Goal: Task Accomplishment & Management: Complete application form

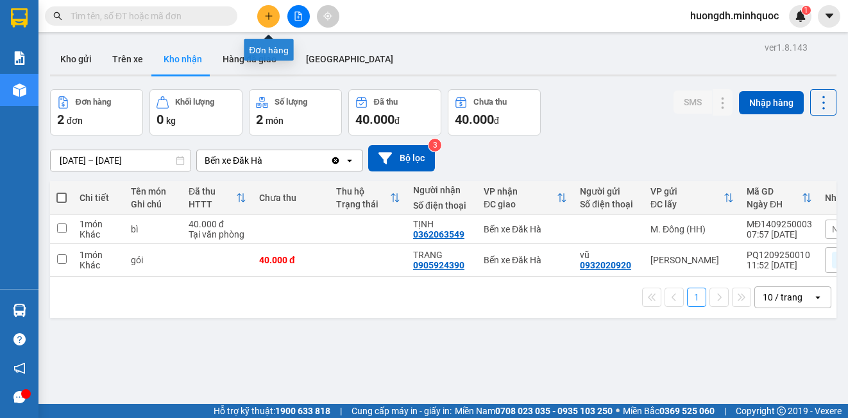
click at [270, 10] on button at bounding box center [268, 16] width 22 height 22
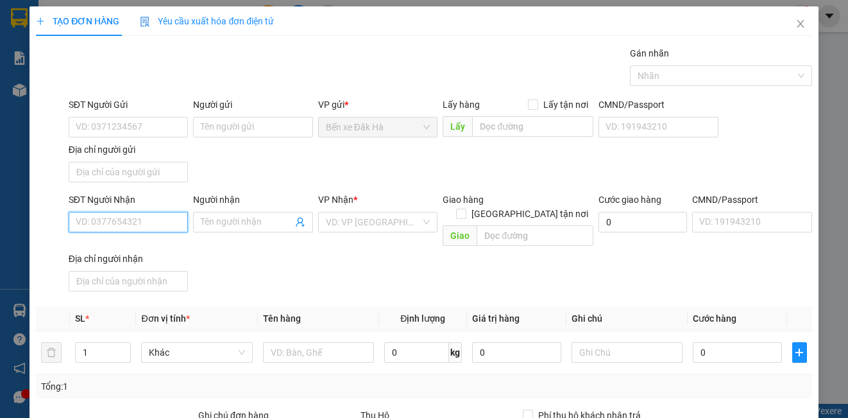
click at [145, 231] on input "SĐT Người Nhận" at bounding box center [128, 222] width 119 height 21
click at [145, 223] on input "SĐT Người Nhận" at bounding box center [128, 222] width 119 height 21
type input "0938283007"
click at [155, 251] on div "0938283007 - DIỄM" at bounding box center [127, 248] width 103 height 14
type input "DIỄM"
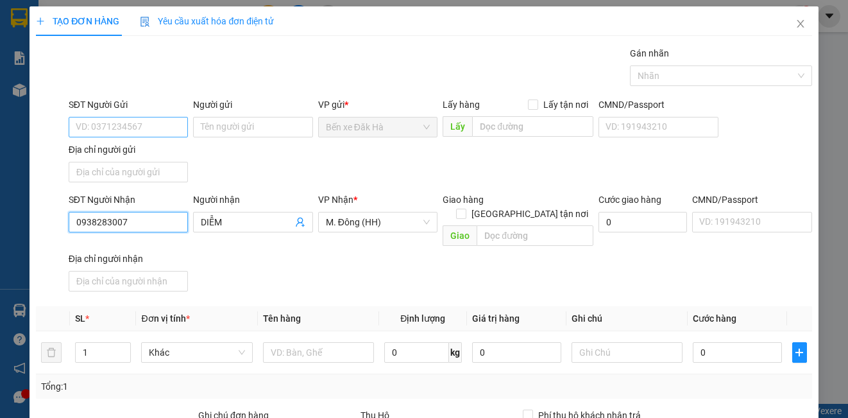
type input "0938283007"
click at [120, 125] on input "SĐT Người Gửi" at bounding box center [128, 127] width 119 height 21
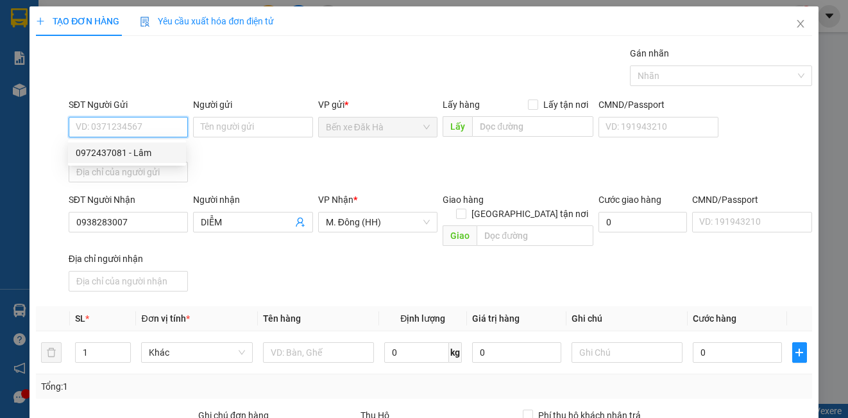
click at [137, 156] on div "0972437081 - Lâm" at bounding box center [127, 153] width 103 height 14
type input "0972437081"
type input "Lâm"
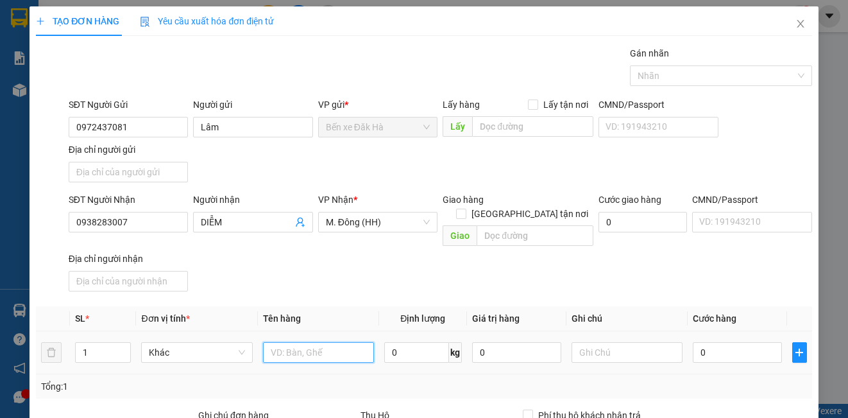
click at [288, 342] on input "text" at bounding box center [318, 352] width 111 height 21
type input "thùng"
click at [727, 343] on input "0" at bounding box center [737, 352] width 89 height 21
type input "5"
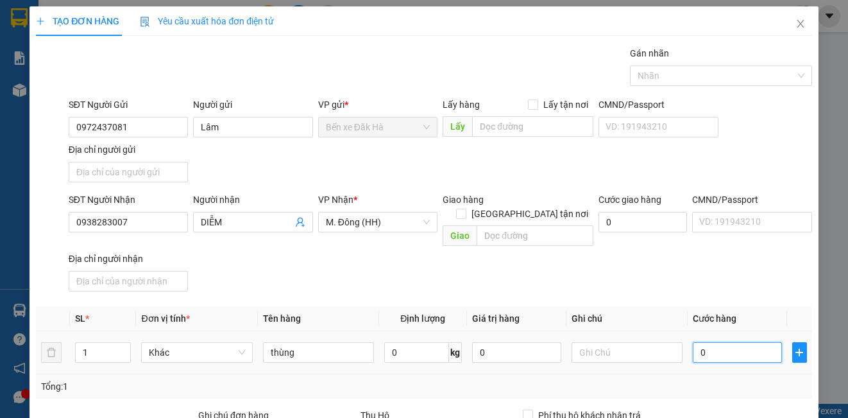
type input "5"
type input "50"
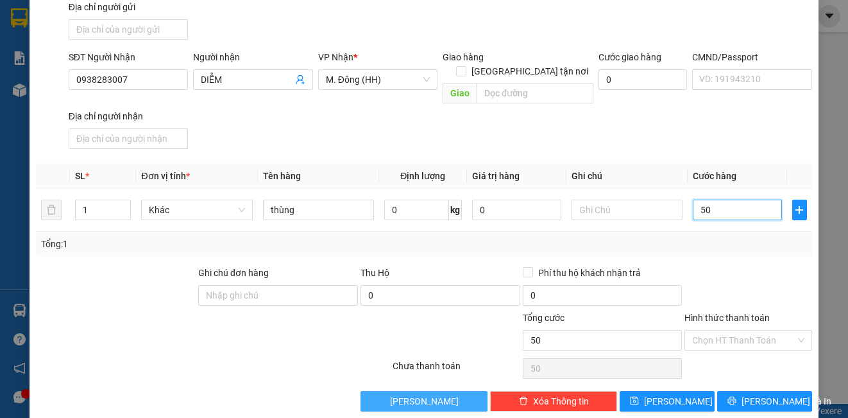
scroll to position [147, 0]
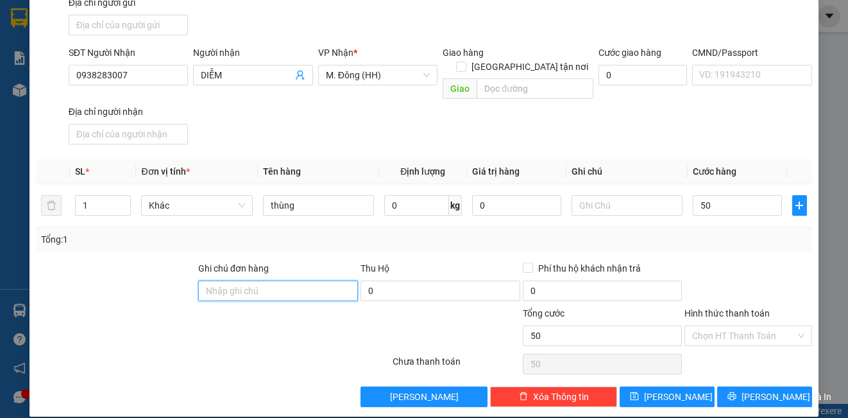
type input "50.000"
click at [303, 280] on input "Ghi chú đơn hàng" at bounding box center [278, 290] width 160 height 21
type input "DH"
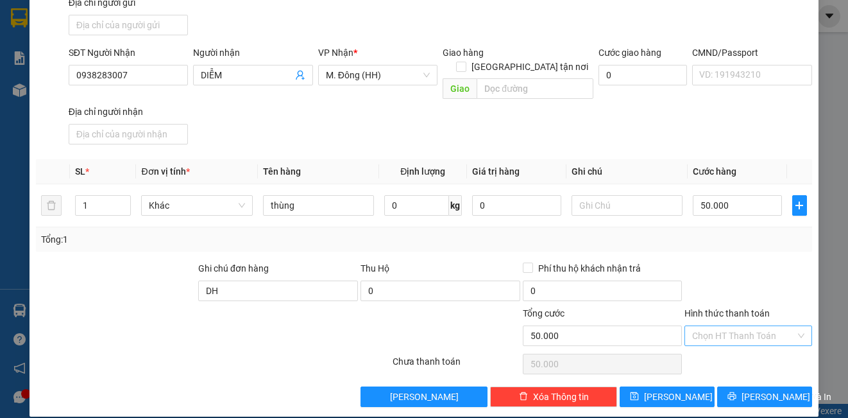
click at [723, 326] on input "Hình thức thanh toán" at bounding box center [743, 335] width 103 height 19
click at [716, 350] on div "Tại văn phòng" at bounding box center [739, 347] width 110 height 14
type input "0"
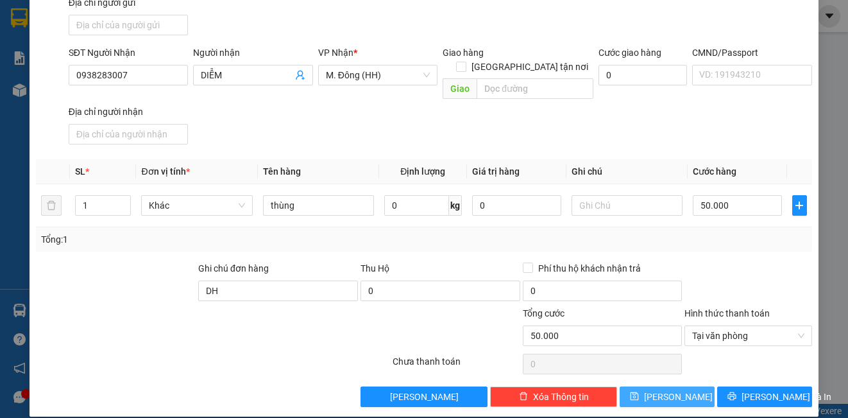
click at [695, 386] on button "[PERSON_NAME]" at bounding box center [667, 396] width 95 height 21
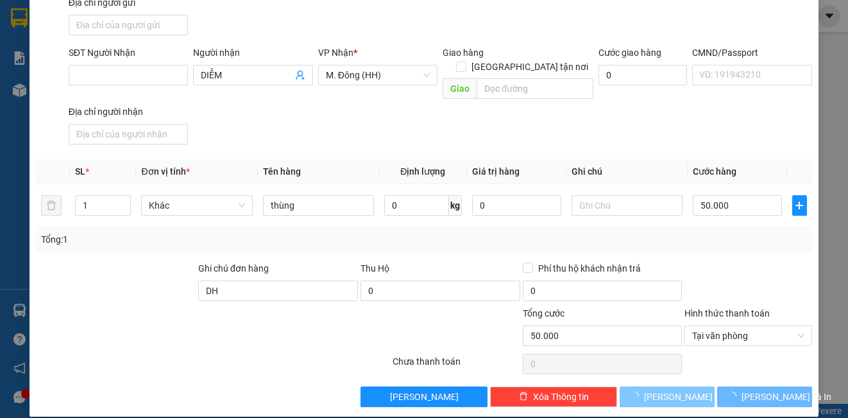
type input "0"
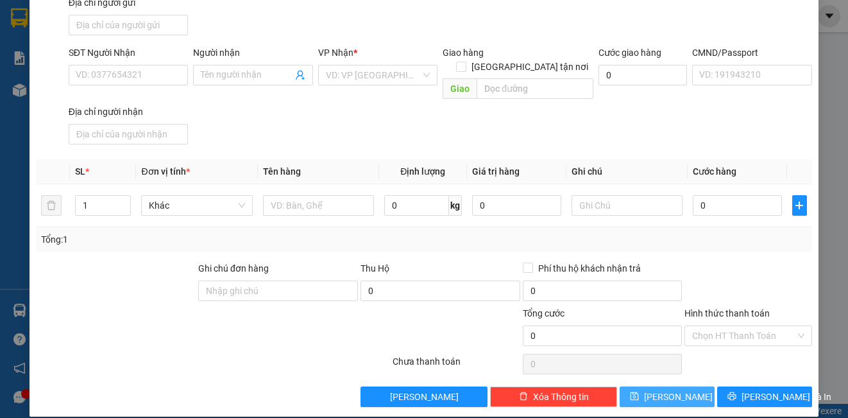
scroll to position [0, 0]
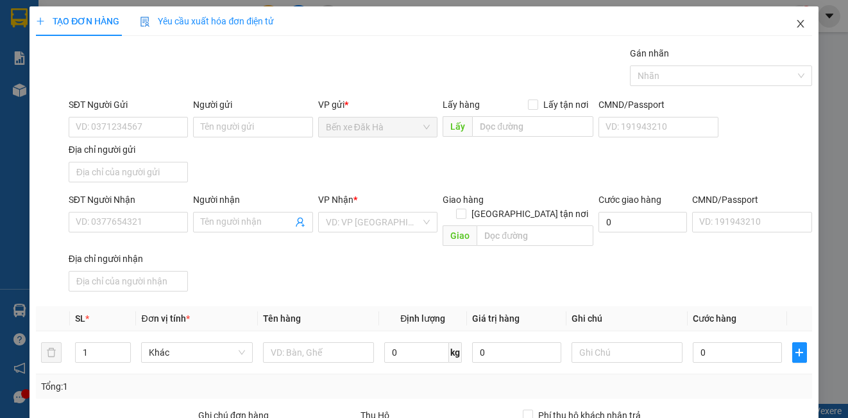
click at [795, 22] on icon "close" at bounding box center [800, 24] width 10 height 10
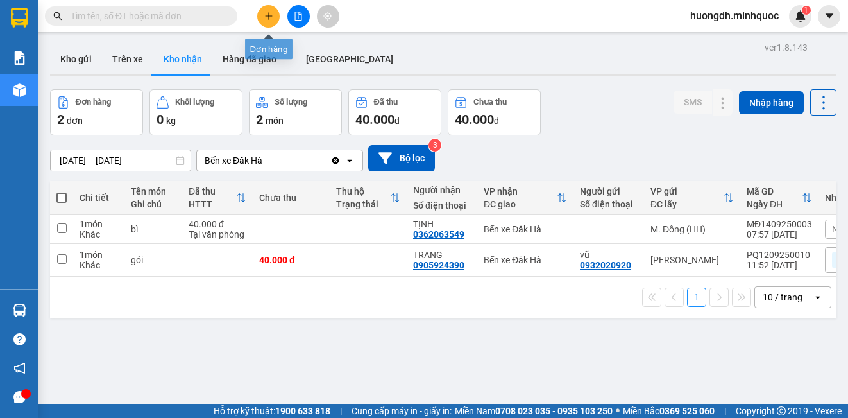
click at [265, 18] on icon "plus" at bounding box center [268, 16] width 9 height 9
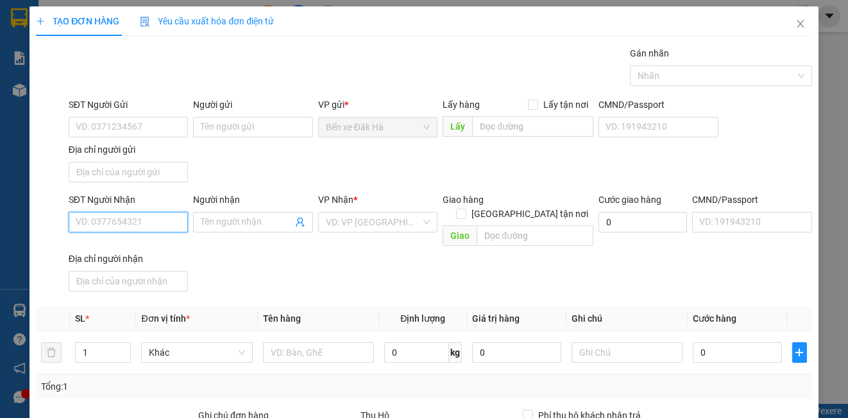
click at [125, 219] on input "SĐT Người Nhận" at bounding box center [128, 222] width 119 height 21
type input "0379135900"
click at [131, 250] on div "0379135900 - Hạnh" at bounding box center [127, 248] width 103 height 14
type input "Hạnh"
type input "0379135900"
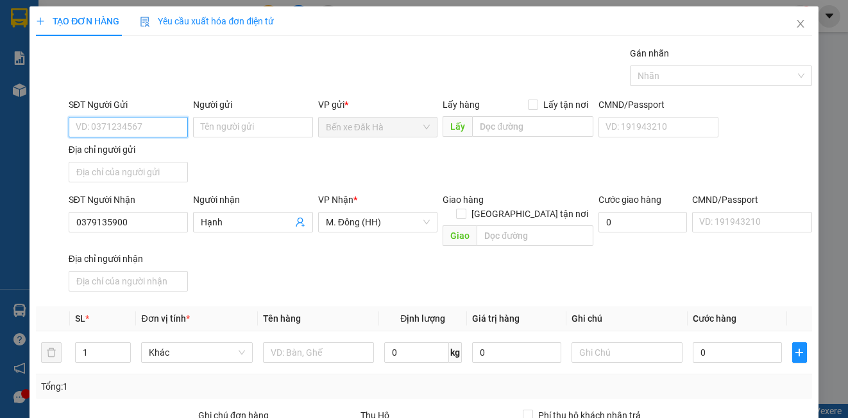
click at [140, 127] on input "SĐT Người Gửi" at bounding box center [128, 127] width 119 height 21
click at [155, 152] on div "0987747940 - ÚT" at bounding box center [127, 153] width 103 height 14
type input "0987747940"
type input "ÚT"
type input "2"
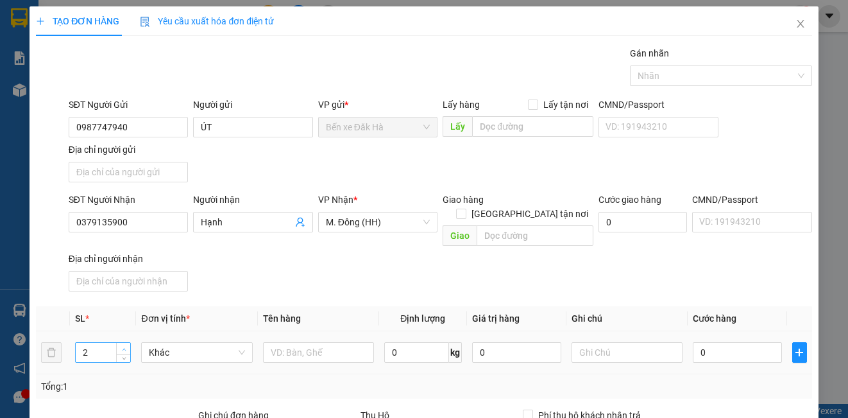
click at [124, 347] on icon "up" at bounding box center [124, 349] width 4 height 4
click at [277, 342] on input "text" at bounding box center [318, 352] width 111 height 21
type input "thùng+bao"
click at [707, 331] on td "0" at bounding box center [737, 352] width 99 height 43
click at [710, 342] on input "0" at bounding box center [737, 352] width 89 height 21
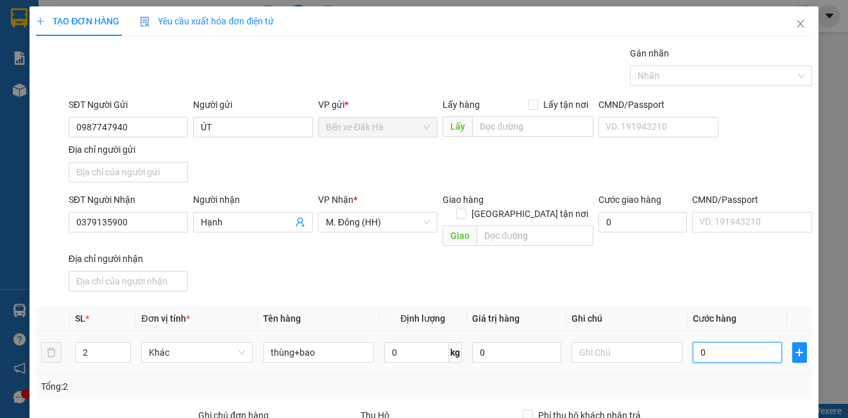
type input "8"
type input "80"
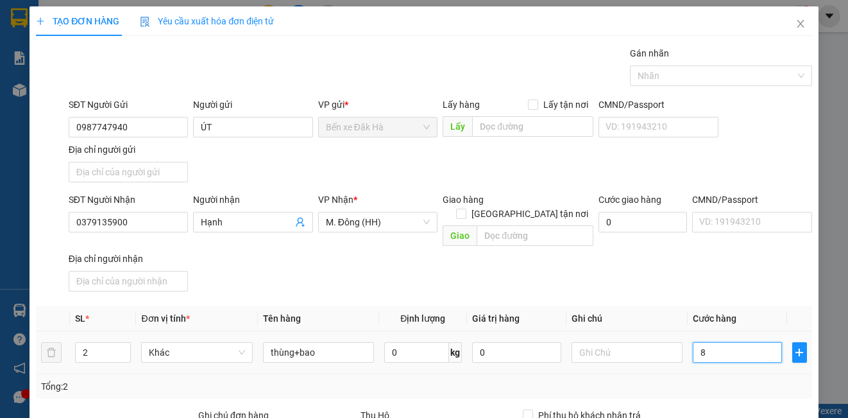
type input "80"
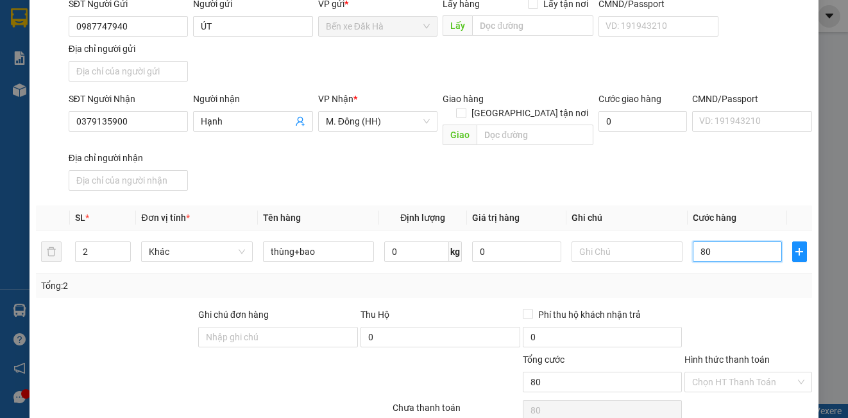
scroll to position [128, 0]
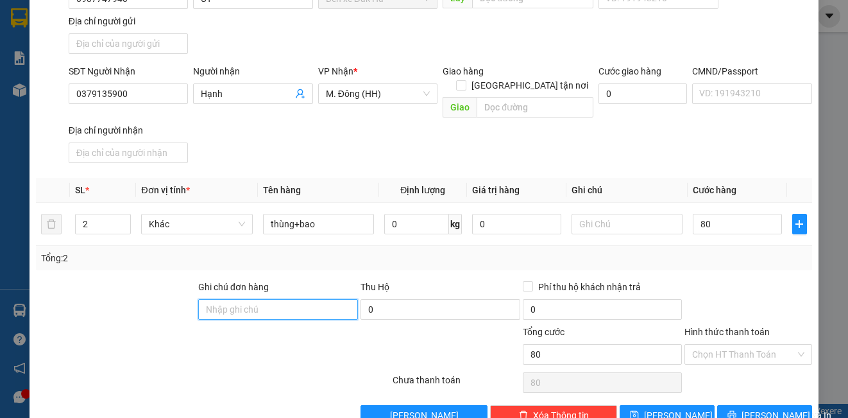
type input "80.000"
click at [302, 299] on input "Ghi chú đơn hàng" at bounding box center [278, 309] width 160 height 21
type input "DH"
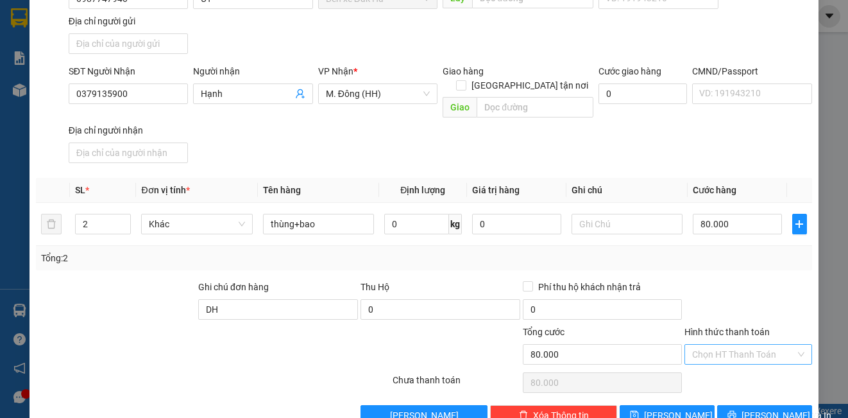
click at [738, 344] on input "Hình thức thanh toán" at bounding box center [743, 353] width 103 height 19
click at [740, 359] on div "Tại văn phòng" at bounding box center [739, 366] width 110 height 14
type input "0"
click at [625, 405] on button "[PERSON_NAME]" at bounding box center [667, 415] width 95 height 21
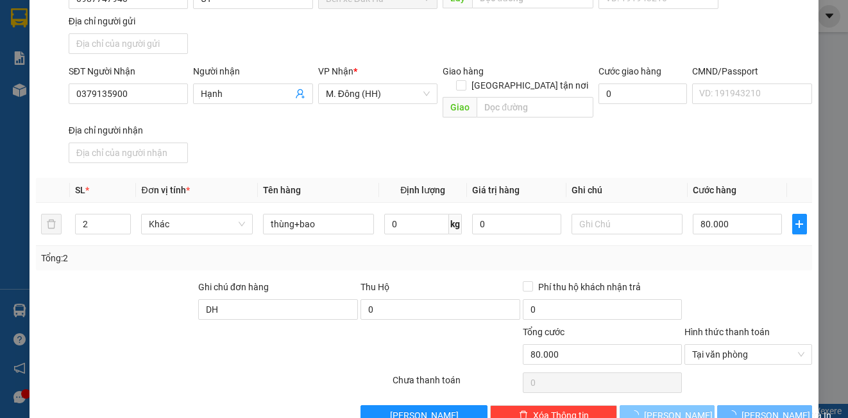
type input "1"
type input "0"
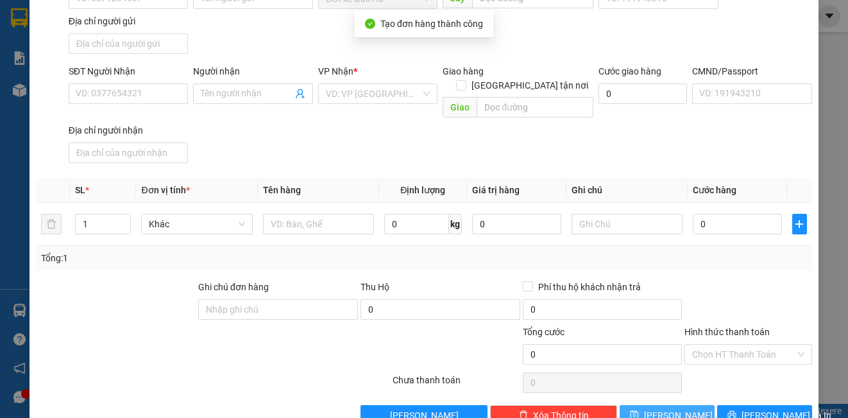
scroll to position [0, 0]
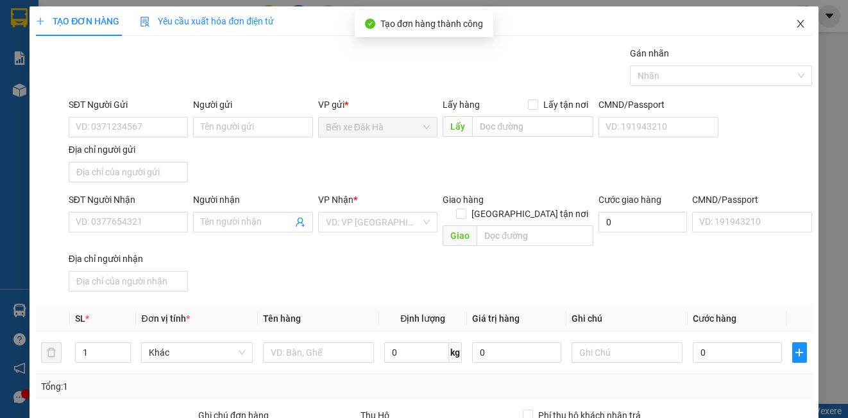
click at [795, 27] on icon "close" at bounding box center [800, 24] width 10 height 10
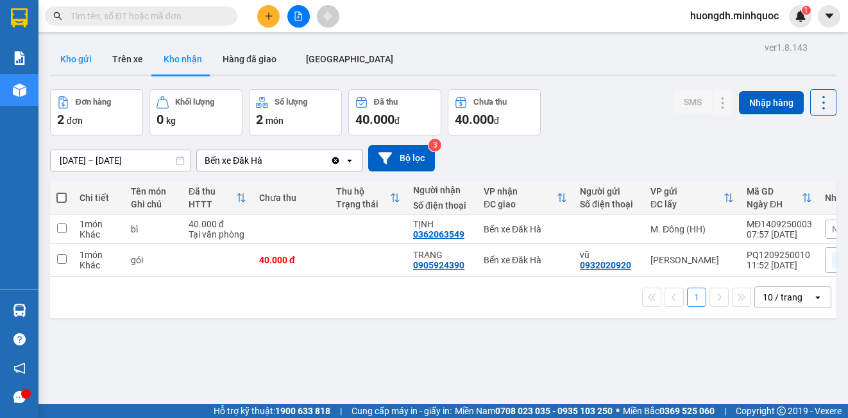
click at [88, 64] on button "Kho gửi" at bounding box center [76, 59] width 52 height 31
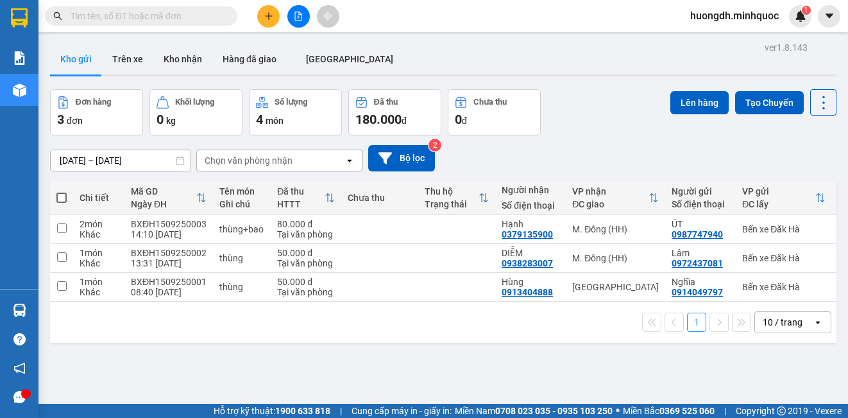
click at [119, 400] on div "ver 1.8.143 Kho gửi Trên xe Kho nhận Hàng đã giao [GEOGRAPHIC_DATA] Đơn hàng 3 …" at bounding box center [443, 247] width 797 height 418
click at [269, 12] on icon "plus" at bounding box center [268, 16] width 9 height 9
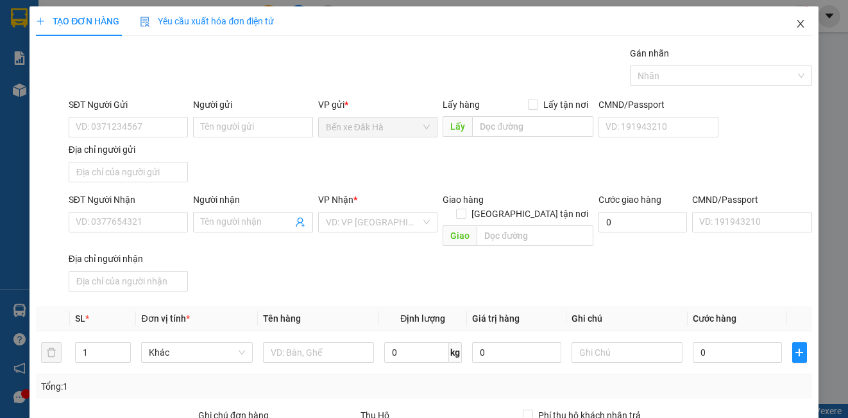
click at [784, 27] on span "Close" at bounding box center [801, 24] width 36 height 36
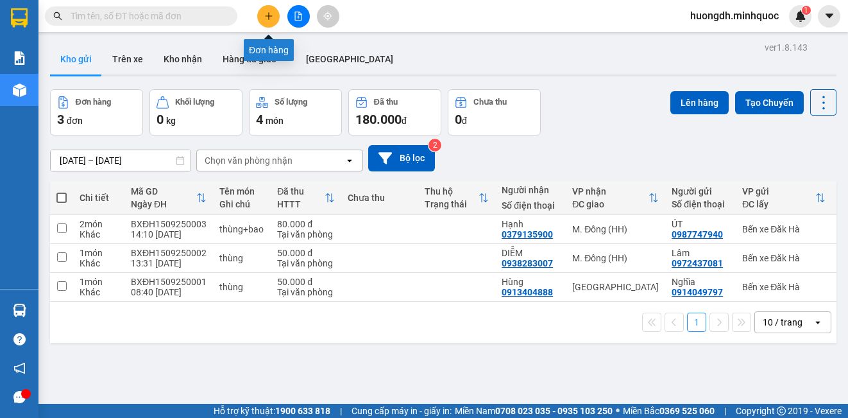
click at [261, 17] on button at bounding box center [268, 16] width 22 height 22
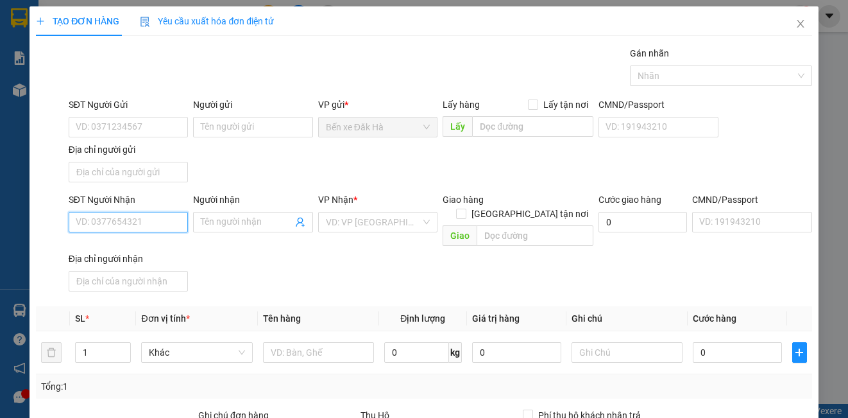
click at [142, 224] on input "SĐT Người Nhận" at bounding box center [128, 222] width 119 height 21
click at [156, 122] on input "SĐT Người Gửi" at bounding box center [128, 127] width 119 height 21
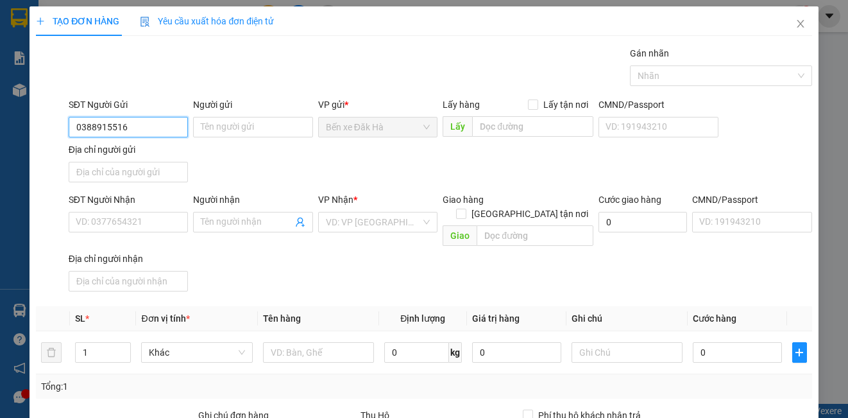
click at [156, 122] on input "0388915516" at bounding box center [128, 127] width 119 height 21
type input "0388915516"
click at [151, 229] on input "SĐT Người Nhận" at bounding box center [128, 222] width 119 height 21
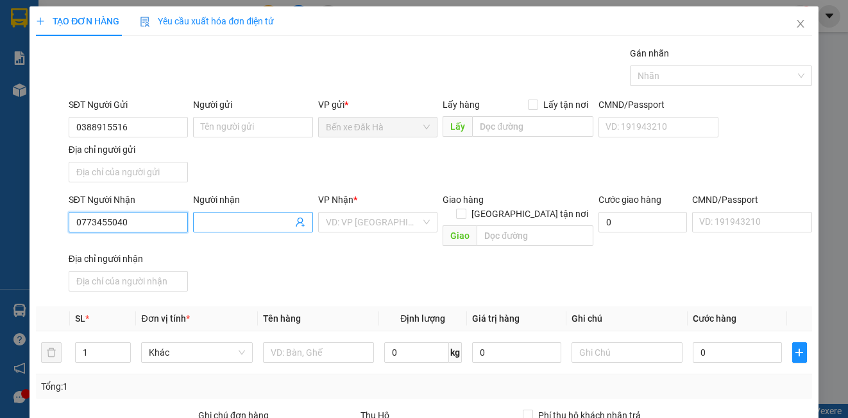
type input "0773455040"
click at [275, 217] on input "Người nhận" at bounding box center [246, 222] width 91 height 14
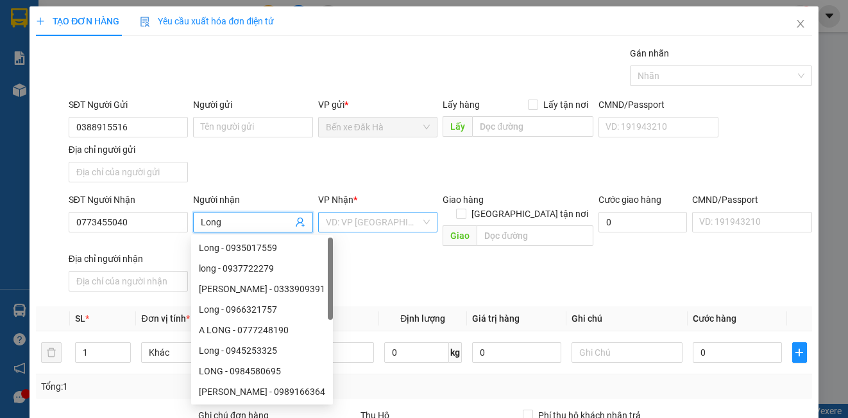
type input "Long"
click at [360, 223] on input "search" at bounding box center [373, 221] width 95 height 19
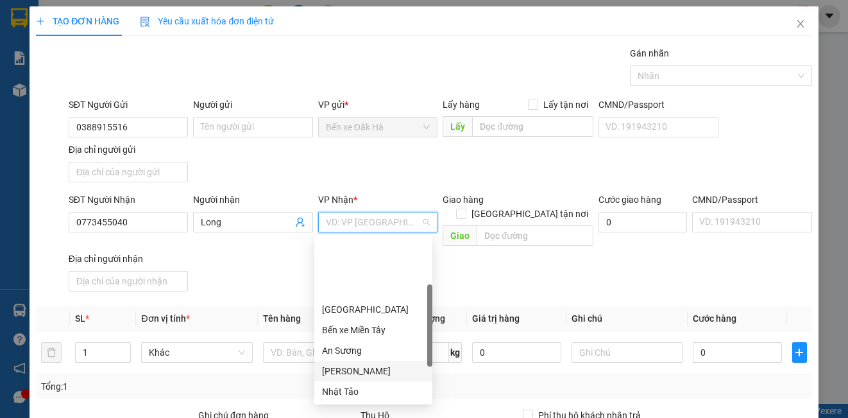
scroll to position [118, 0]
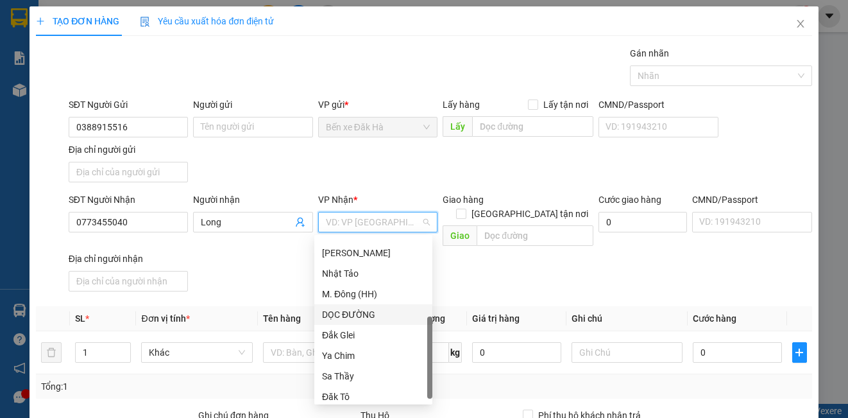
click at [368, 310] on div "DỌC ĐƯỜNG" at bounding box center [373, 314] width 103 height 14
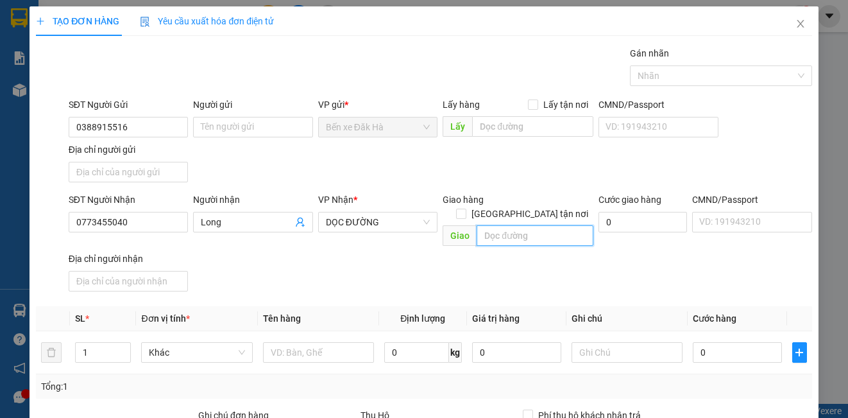
click at [484, 226] on input "text" at bounding box center [535, 235] width 117 height 21
type input "N3 [GEOGRAPHIC_DATA]"
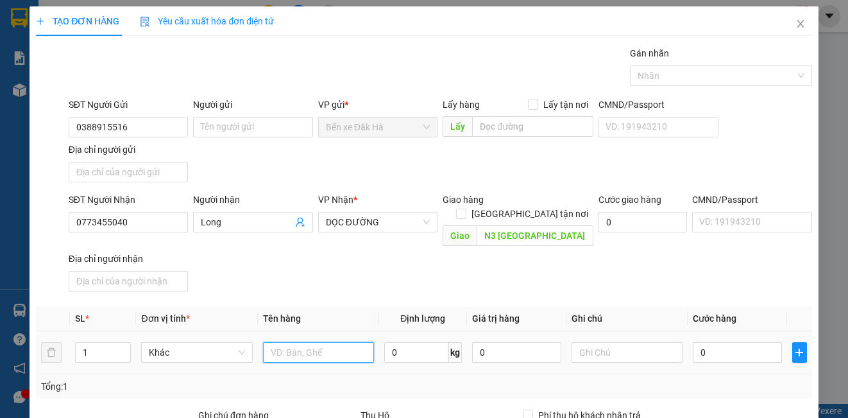
click at [342, 342] on input "text" at bounding box center [318, 352] width 111 height 21
type input "thùng"
click at [713, 342] on input "0" at bounding box center [737, 352] width 89 height 21
type input "7"
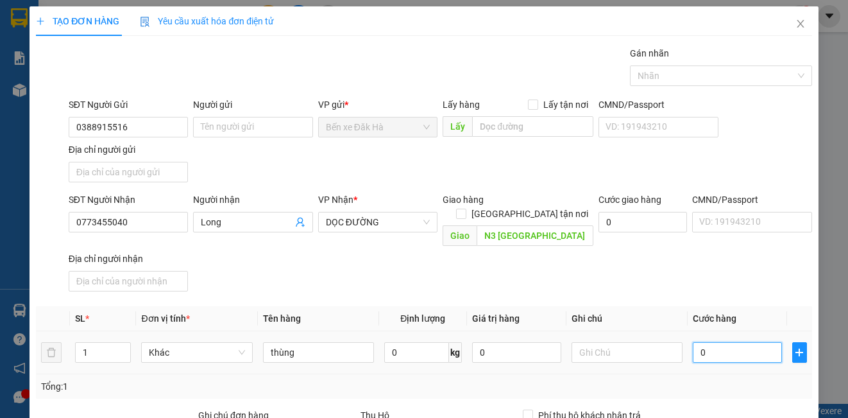
type input "7"
type input "70"
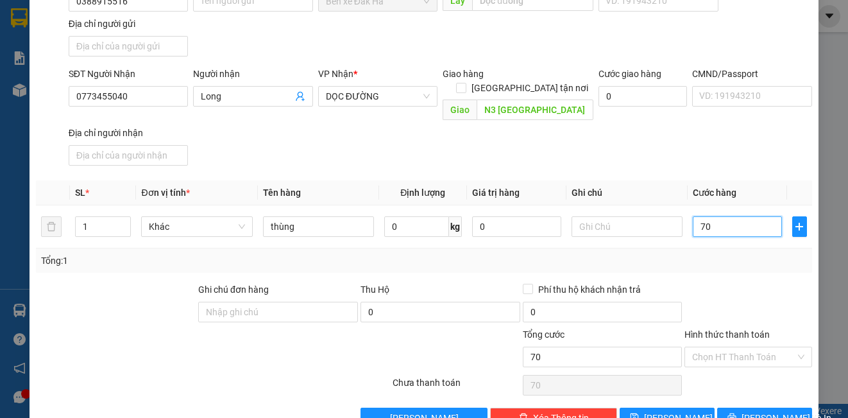
scroll to position [147, 0]
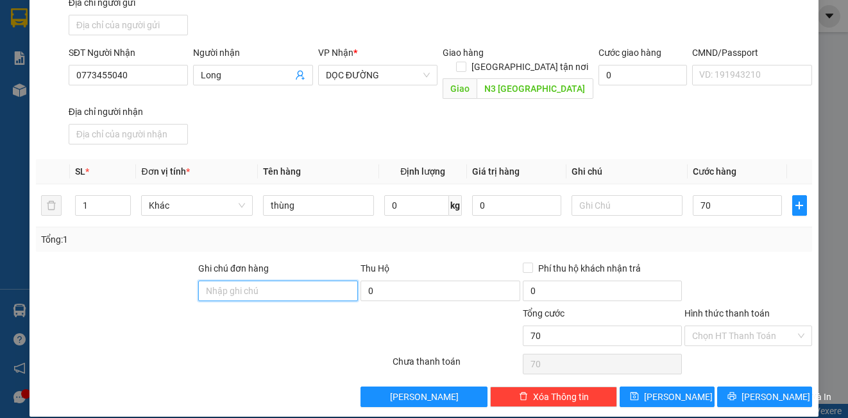
type input "70.000"
click at [335, 283] on input "Ghi chú đơn hàng" at bounding box center [278, 290] width 160 height 21
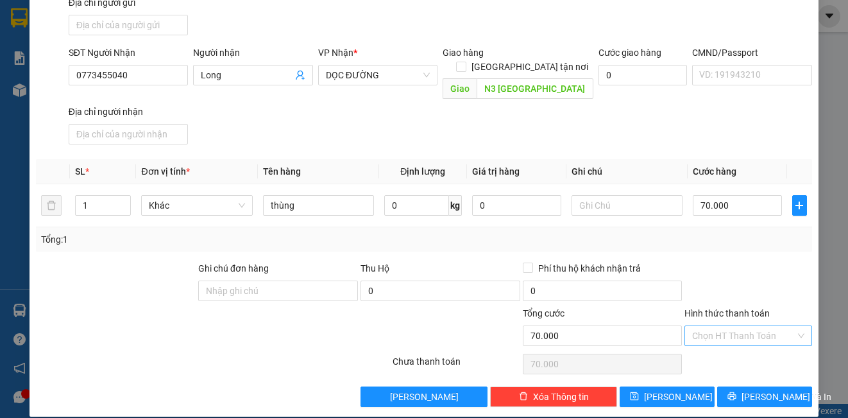
click at [728, 326] on input "Hình thức thanh toán" at bounding box center [743, 335] width 103 height 19
click at [732, 345] on div "Tại văn phòng" at bounding box center [739, 347] width 110 height 14
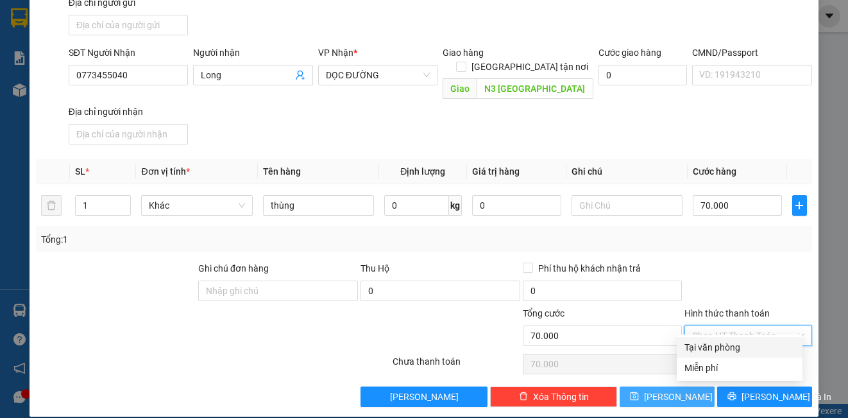
type input "0"
click at [696, 386] on button "[PERSON_NAME]" at bounding box center [667, 396] width 95 height 21
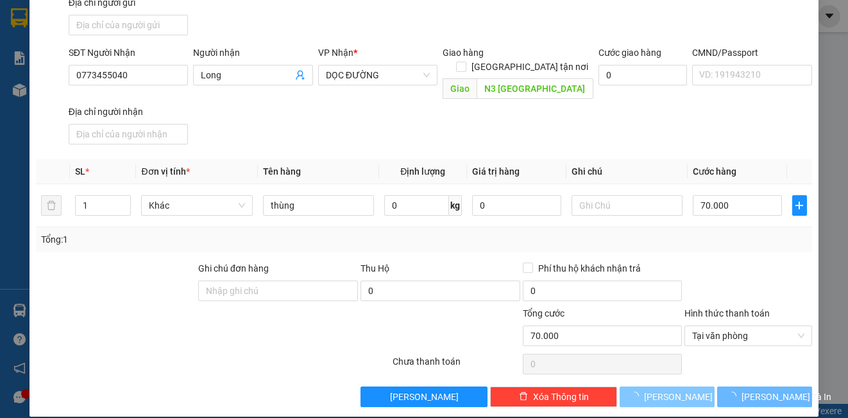
type input "0"
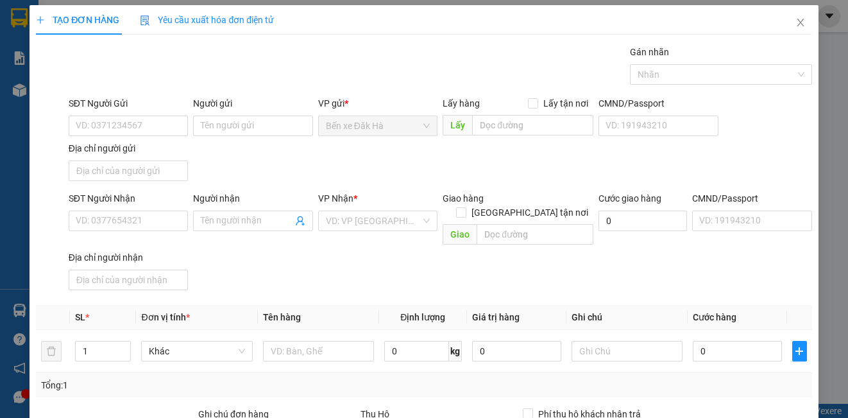
scroll to position [0, 0]
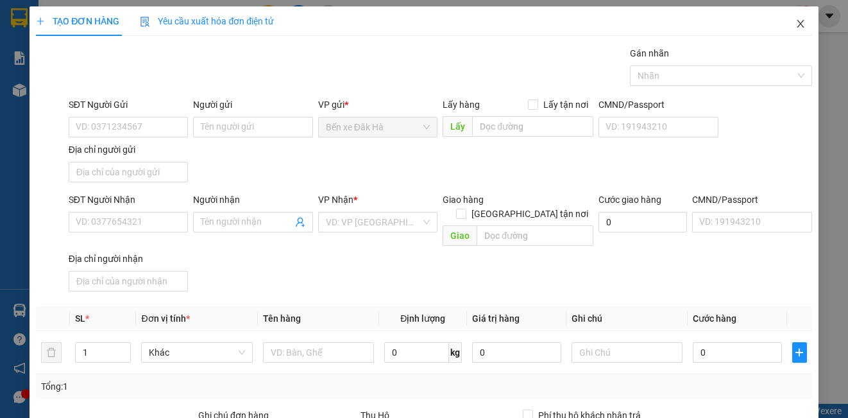
click at [795, 25] on icon "close" at bounding box center [800, 24] width 10 height 10
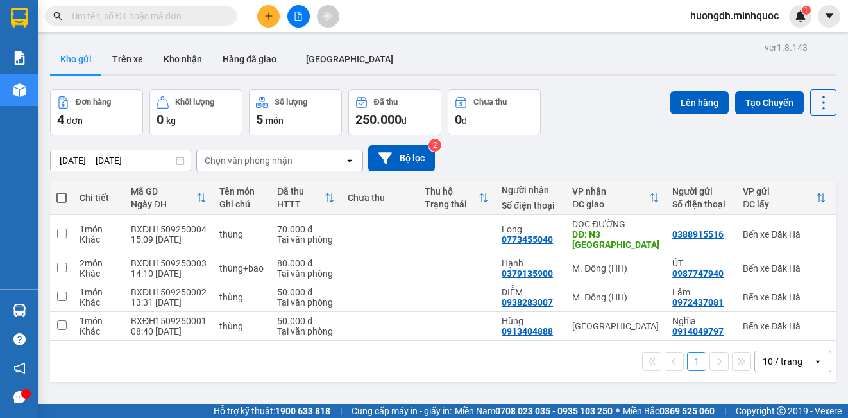
click at [267, 17] on icon "plus" at bounding box center [268, 16] width 9 height 9
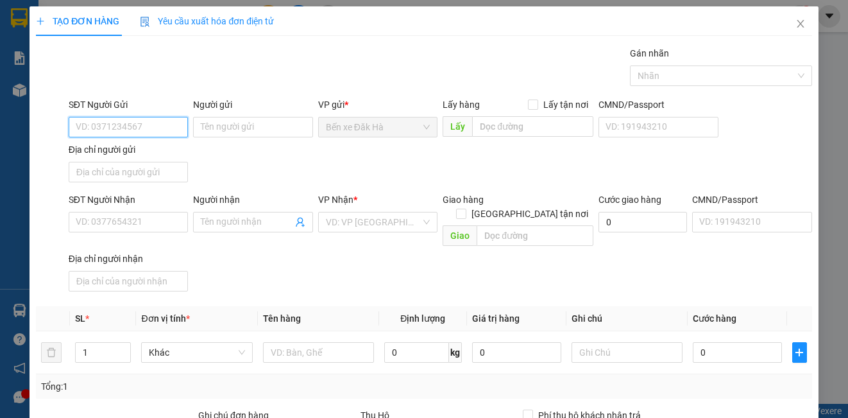
click at [155, 124] on input "SĐT Người Gửi" at bounding box center [128, 127] width 119 height 21
click at [153, 148] on div "0968176247 - Giàu" at bounding box center [127, 153] width 103 height 14
type input "0968176247"
type input "Giàu"
type input "0989472177"
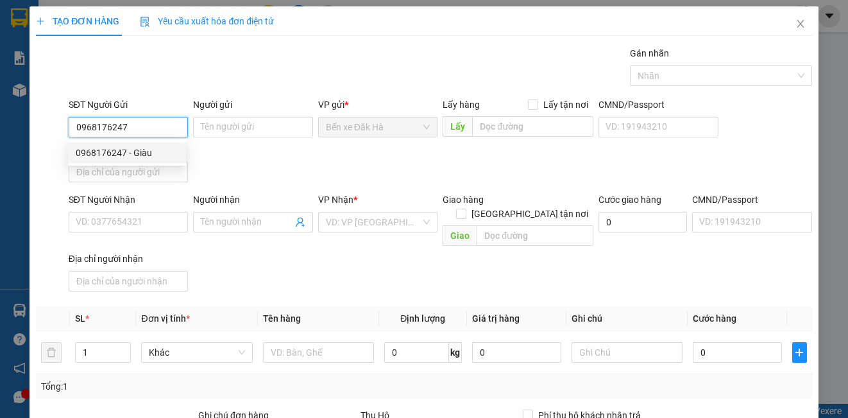
type input "Thảo"
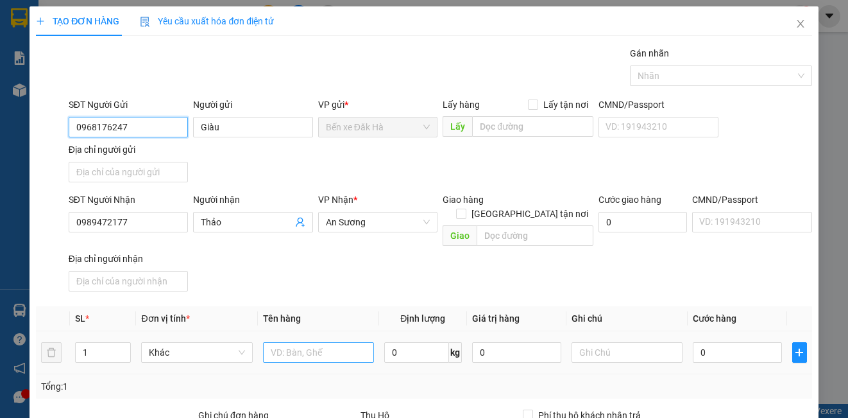
type input "0968176247"
click at [281, 342] on input "text" at bounding box center [318, 352] width 111 height 21
type input "2"
click at [123, 347] on icon "up" at bounding box center [124, 349] width 4 height 4
click at [285, 344] on input "text" at bounding box center [318, 352] width 111 height 21
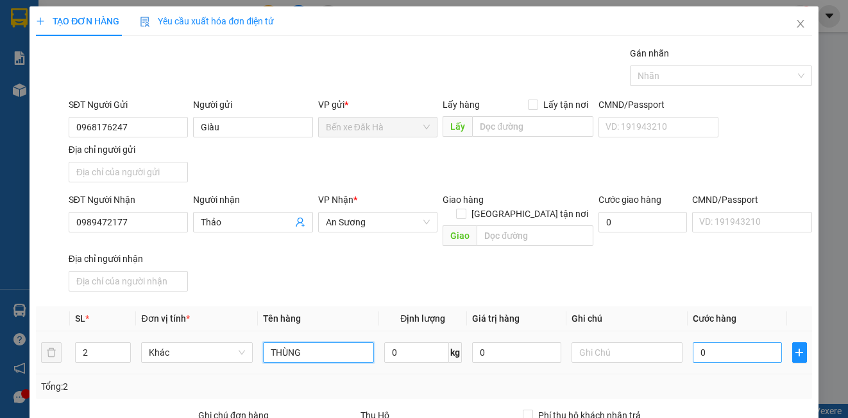
type input "THÙNG"
click at [754, 343] on input "0" at bounding box center [737, 352] width 89 height 21
type input "1"
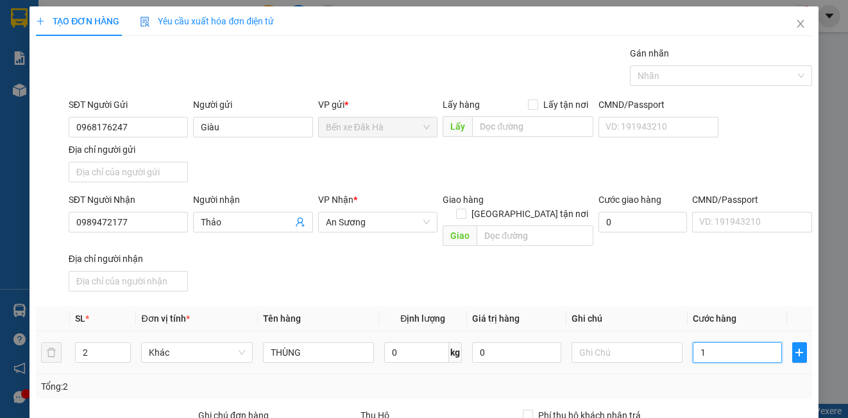
type input "15"
type input "150"
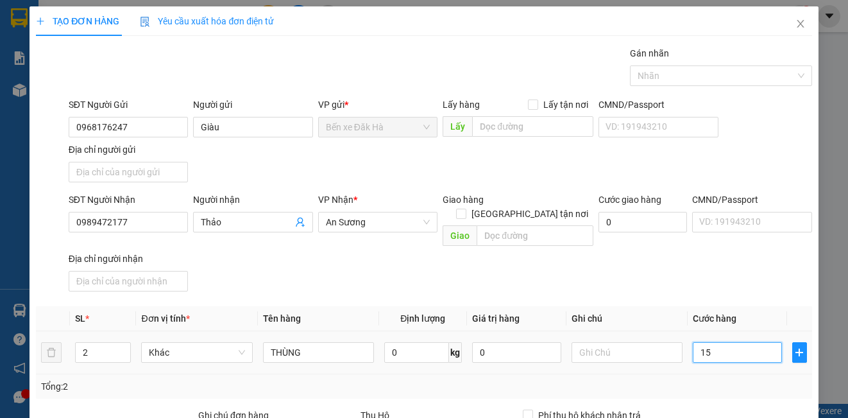
type input "150"
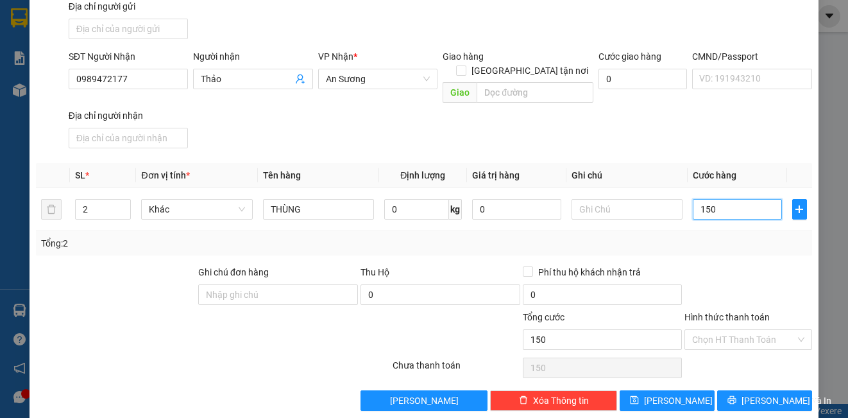
scroll to position [147, 0]
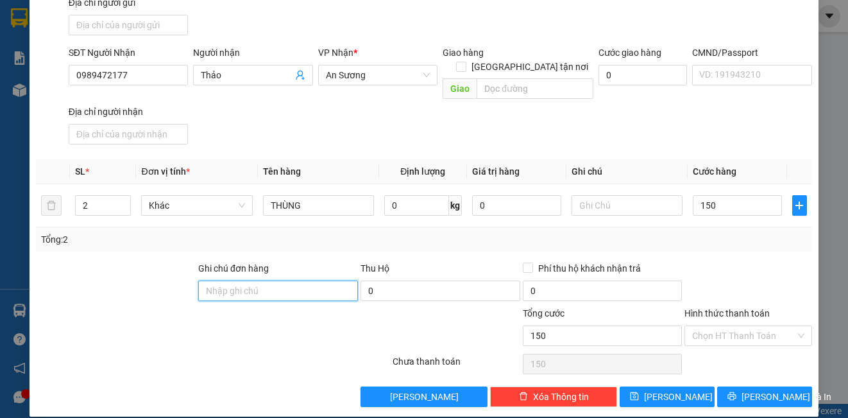
type input "150.000"
click at [237, 280] on input "Ghi chú đơn hàng" at bounding box center [278, 290] width 160 height 21
type input "DH"
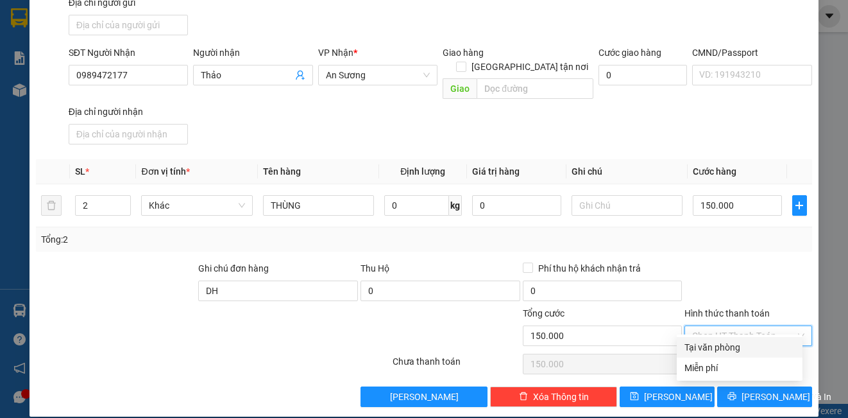
click at [692, 326] on input "Hình thức thanh toán" at bounding box center [743, 335] width 103 height 19
drag, startPoint x: 711, startPoint y: 346, endPoint x: 686, endPoint y: 382, distance: 43.6
click at [712, 347] on div "Tại văn phòng" at bounding box center [739, 347] width 110 height 14
type input "0"
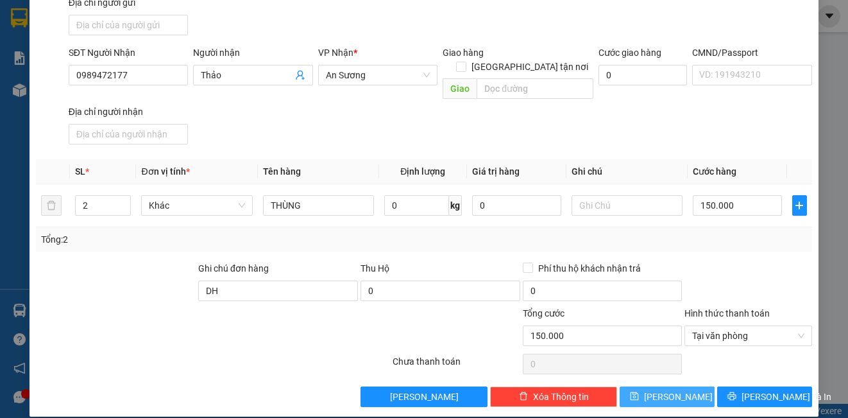
click at [686, 386] on button "[PERSON_NAME]" at bounding box center [667, 396] width 95 height 21
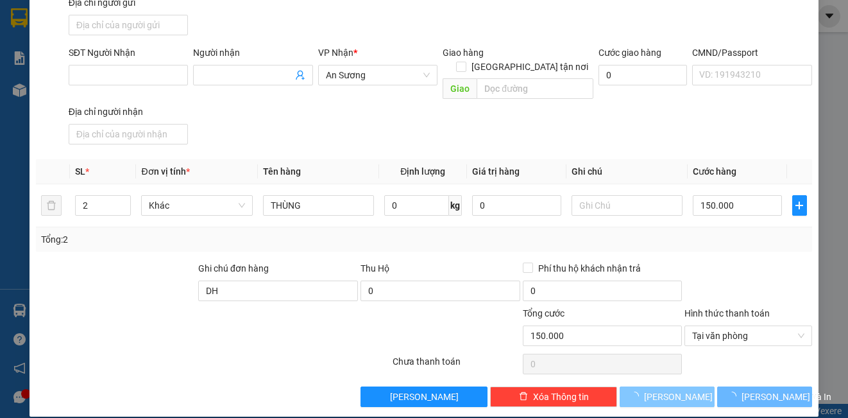
type input "1"
type input "0"
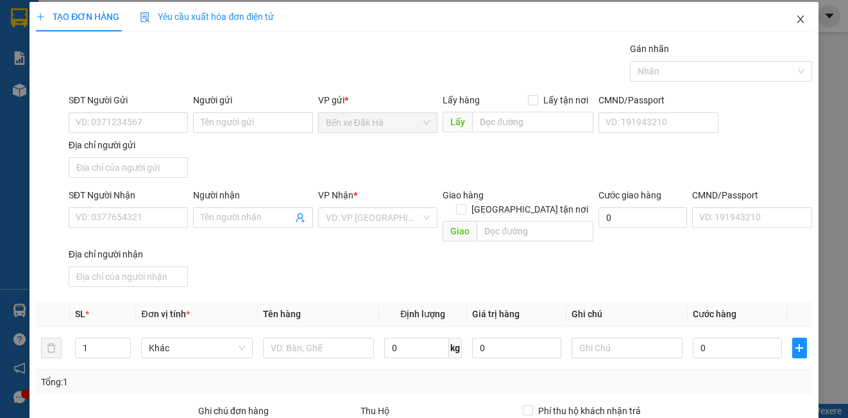
scroll to position [0, 0]
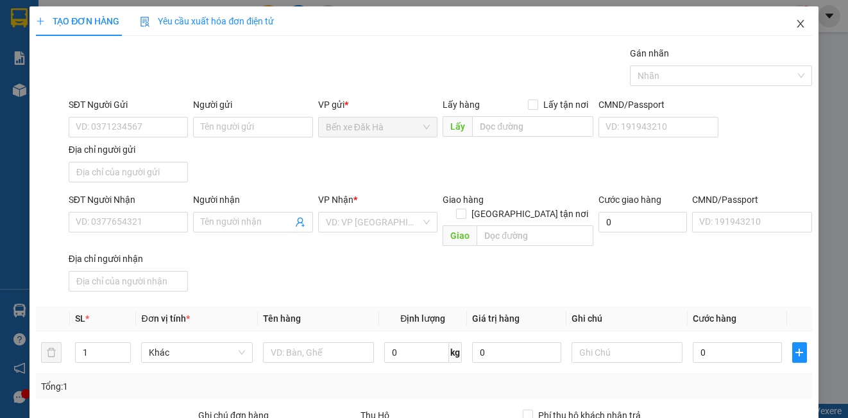
click at [784, 22] on span "Close" at bounding box center [801, 24] width 36 height 36
